Goal: Information Seeking & Learning: Learn about a topic

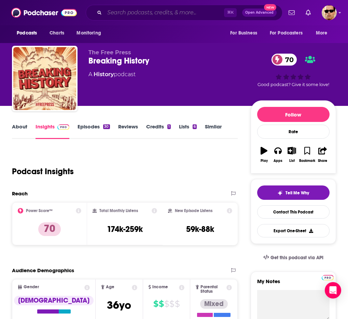
click at [127, 11] on input "Search podcasts, credits, & more..." at bounding box center [163, 12] width 119 height 11
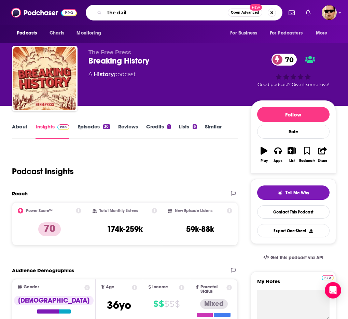
type input "the daily"
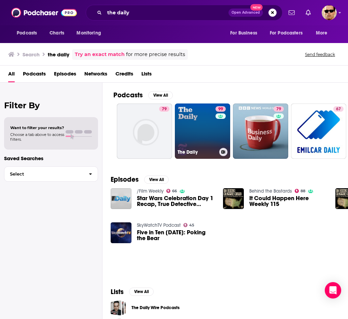
click at [193, 125] on link "99 The Daily" at bounding box center [202, 130] width 55 height 55
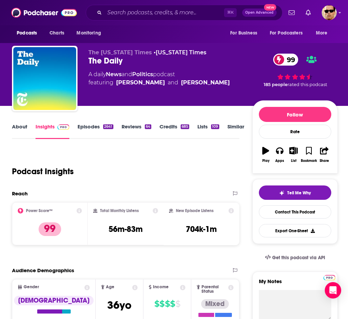
drag, startPoint x: 214, startPoint y: 80, endPoint x: 151, endPoint y: 70, distance: 64.6
click at [151, 70] on div "A daily News and Politics podcast featuring [PERSON_NAME] and [PERSON_NAME]" at bounding box center [170, 78] width 164 height 16
click at [151, 60] on div "The Daily 99" at bounding box center [170, 61] width 164 height 10
click at [93, 127] on link "Episodes 2641" at bounding box center [96, 131] width 36 height 16
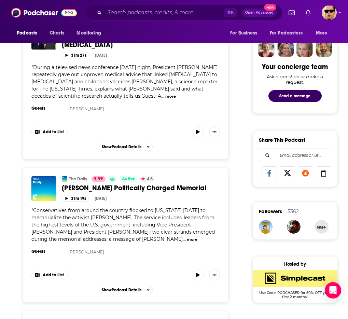
scroll to position [320, 0]
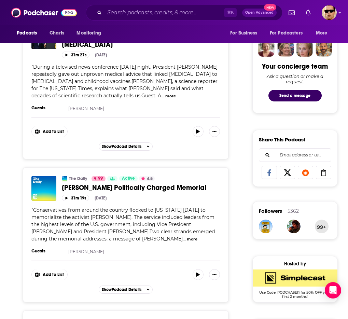
click at [165, 93] on button "more" at bounding box center [170, 96] width 11 height 6
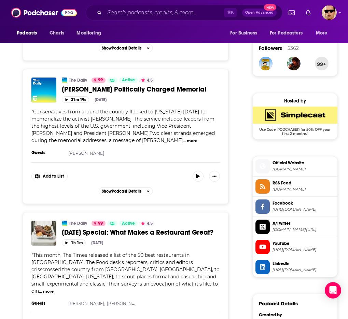
scroll to position [486, 0]
